Goal: Task Accomplishment & Management: Manage account settings

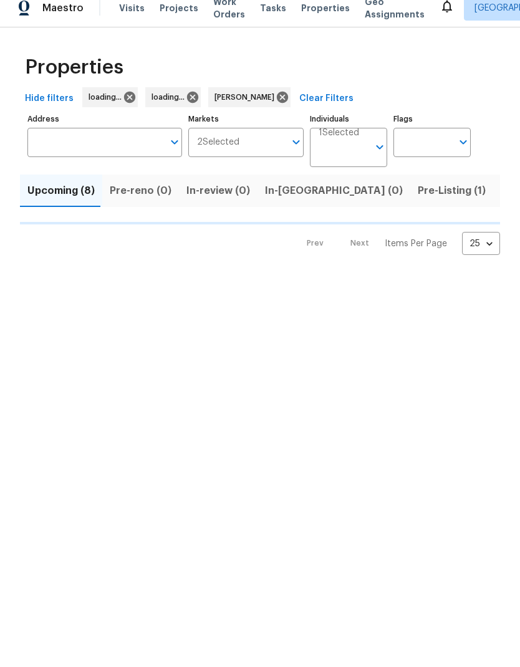
scroll to position [1, 0]
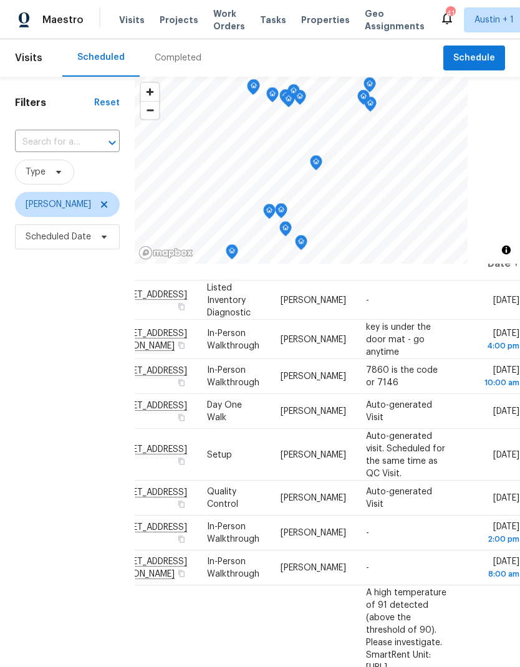
scroll to position [29, 111]
click at [0, 0] on icon at bounding box center [0, 0] width 0 height 0
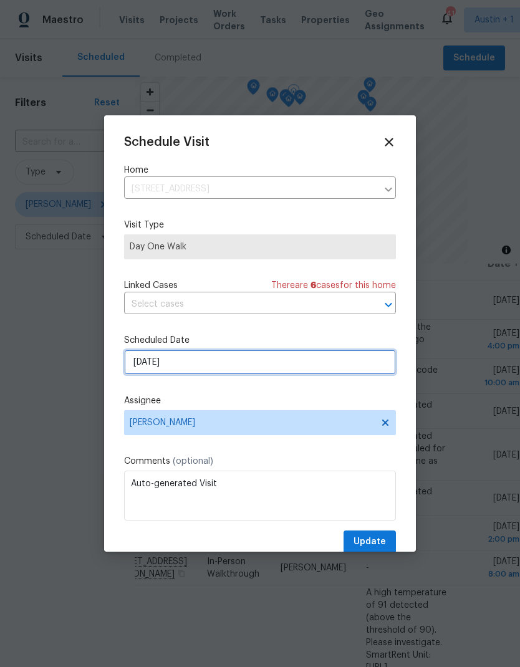
click at [235, 359] on input "9/23/2025" at bounding box center [260, 362] width 272 height 25
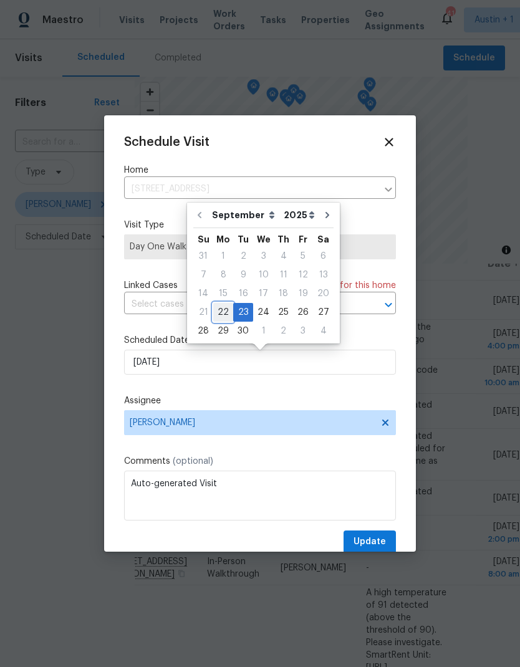
click at [221, 313] on div "22" at bounding box center [223, 311] width 20 height 17
type input "9/22/2025"
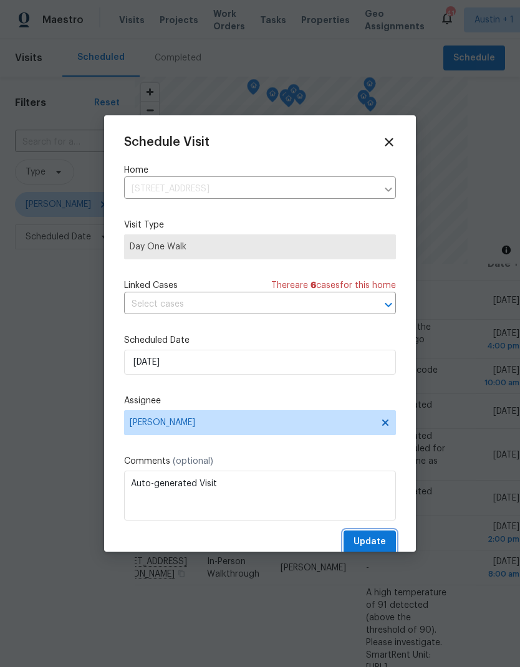
click at [371, 541] on span "Update" at bounding box center [369, 542] width 32 height 16
